Goal: Task Accomplishment & Management: Manage account settings

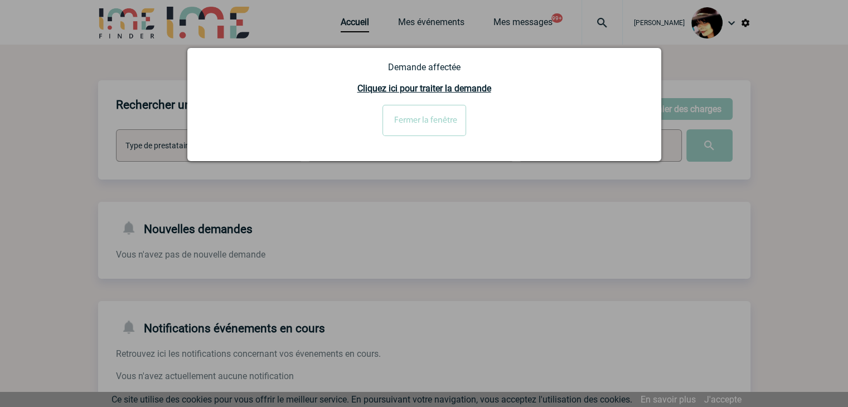
click at [449, 125] on input "Fermer la fenêtre" at bounding box center [424, 120] width 84 height 31
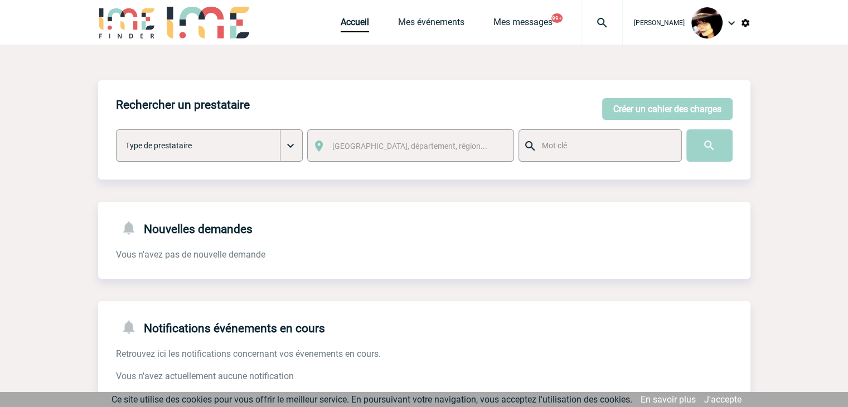
click at [594, 22] on img at bounding box center [602, 22] width 40 height 13
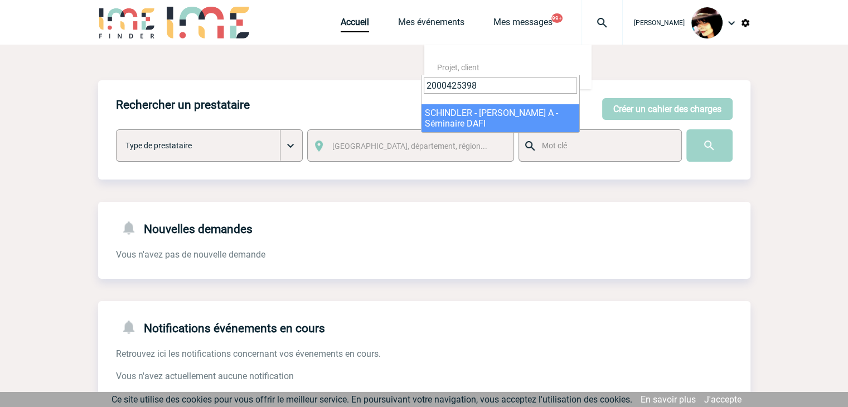
type input "2000425398"
select select "24899"
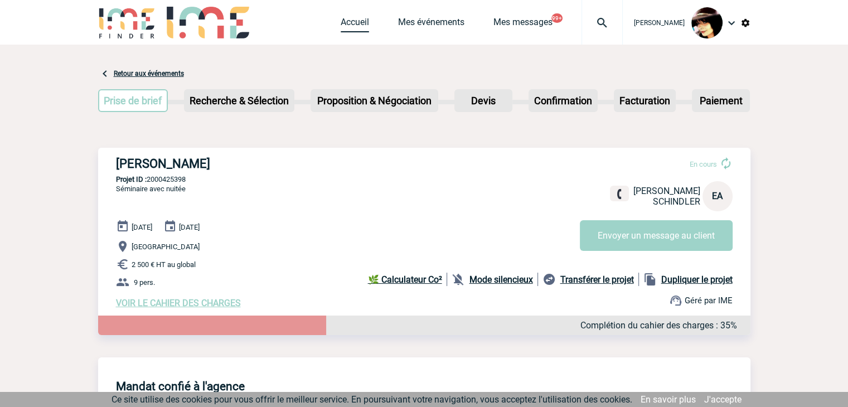
click at [341, 26] on link "Accueil" at bounding box center [355, 25] width 28 height 16
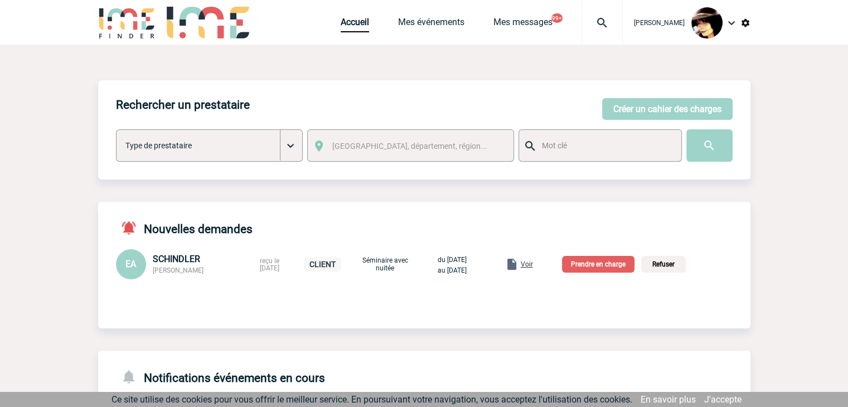
click at [533, 266] on span "Voir" at bounding box center [527, 264] width 12 height 8
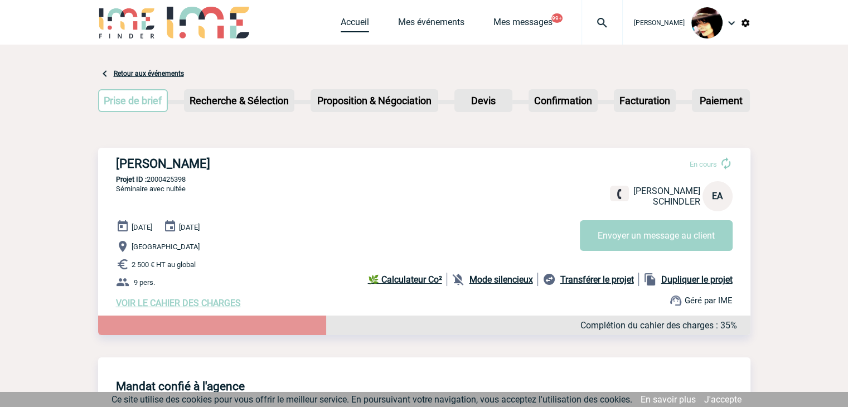
click at [341, 23] on link "Accueil" at bounding box center [355, 25] width 28 height 16
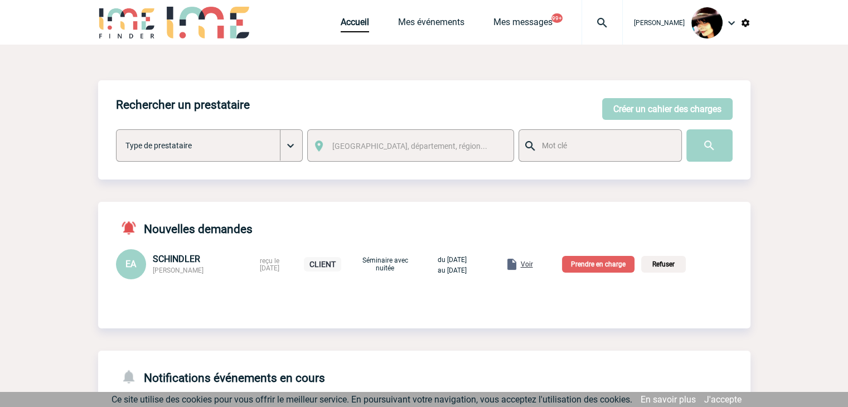
click at [608, 264] on p "Prendre en charge" at bounding box center [598, 264] width 72 height 17
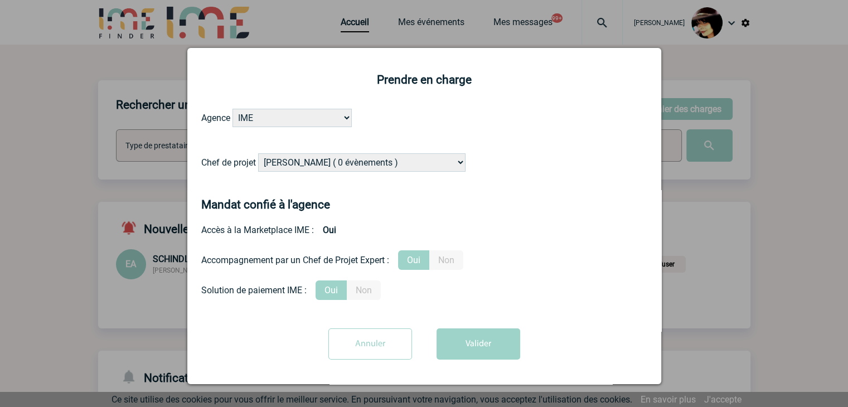
click at [337, 163] on select "Alizée VERLAGUET ( 0 évènements ) Anne GIRAUD ( 1196 évènements ) Anne-François…" at bounding box center [361, 162] width 207 height 18
select select "103019"
click at [258, 154] on select "Alizée VERLAGUET ( 0 évènements ) Anne GIRAUD ( 1196 évènements ) Anne-François…" at bounding box center [361, 162] width 207 height 18
click at [460, 340] on button "Valider" at bounding box center [479, 343] width 84 height 31
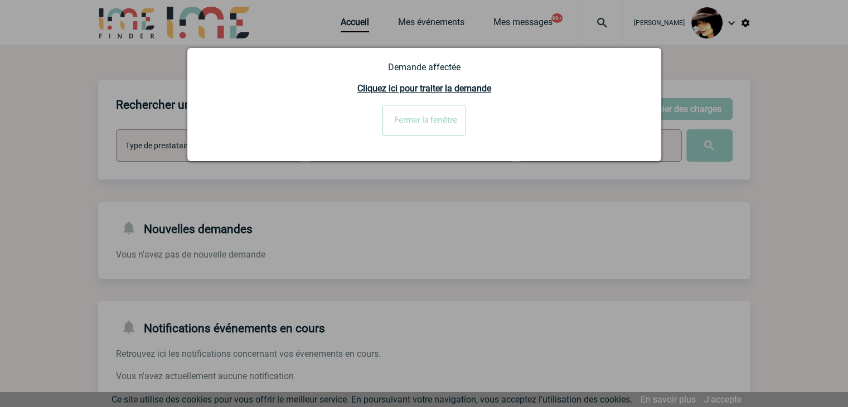
click at [424, 121] on input "Fermer la fenêtre" at bounding box center [424, 120] width 84 height 31
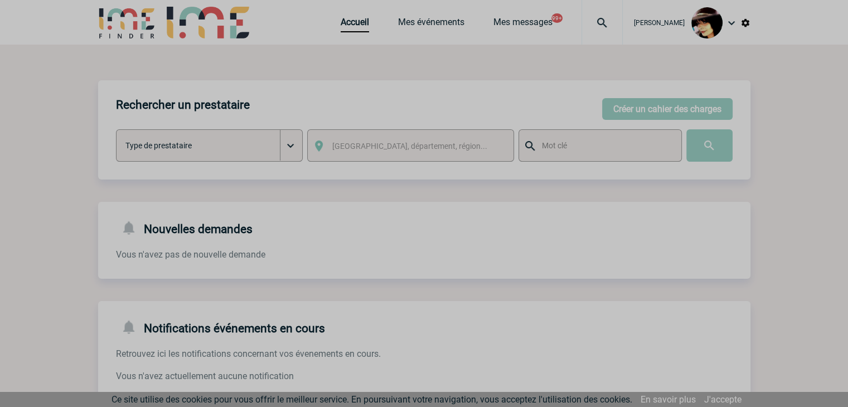
click at [343, 22] on div at bounding box center [424, 203] width 848 height 407
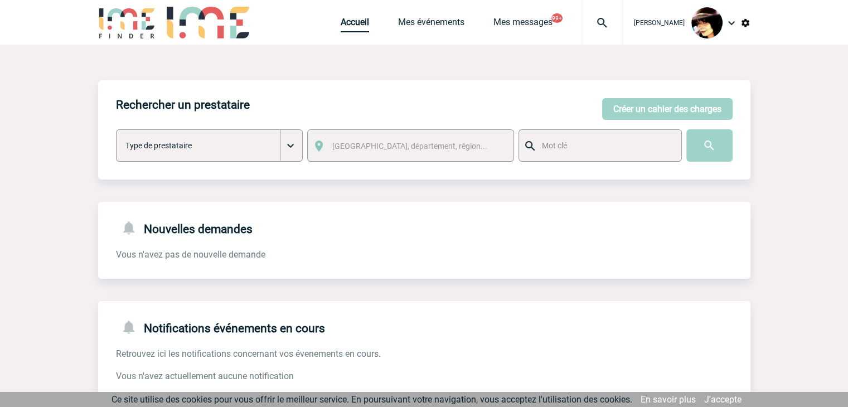
click at [343, 22] on link "Accueil" at bounding box center [355, 25] width 28 height 16
click at [346, 33] on div "Accueil Mes événements Mes messages 99+ Projet, client Projet, client" at bounding box center [482, 22] width 282 height 45
click at [346, 29] on link "Accueil" at bounding box center [355, 25] width 28 height 16
